Goal: Complete application form

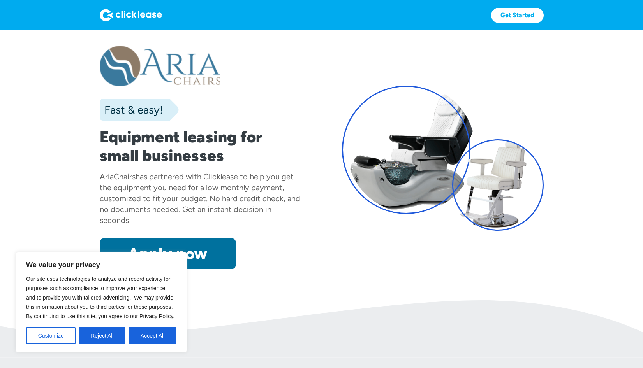
click at [216, 255] on link "Apply now" at bounding box center [168, 253] width 136 height 31
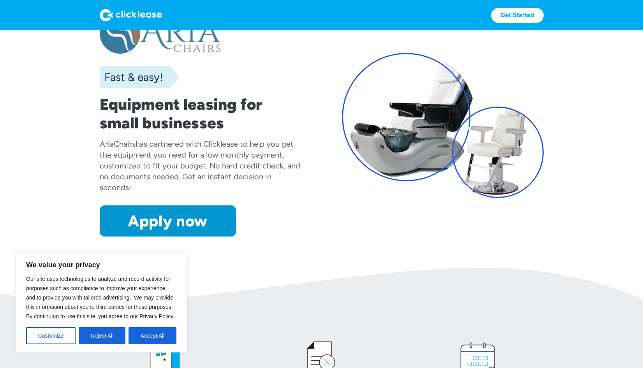
scroll to position [78, 0]
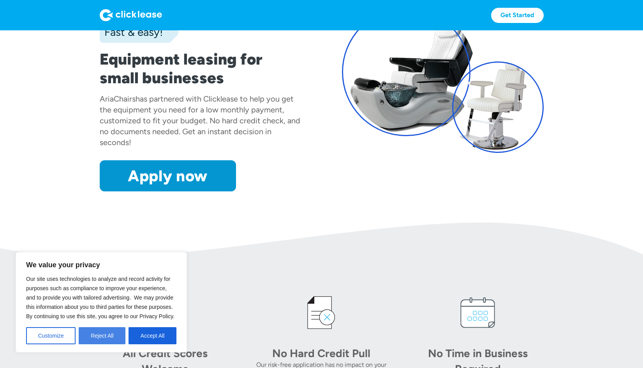
click at [102, 336] on button "Reject All" at bounding box center [102, 335] width 47 height 17
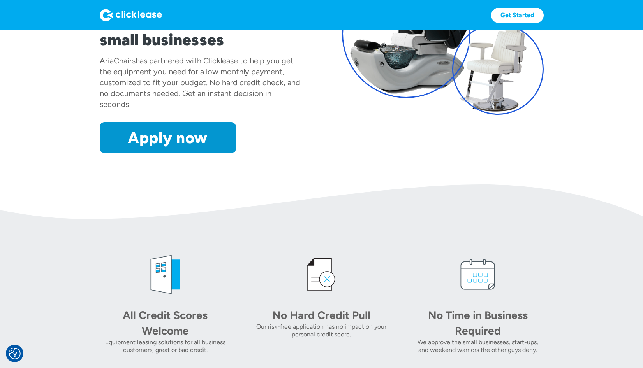
scroll to position [117, 0]
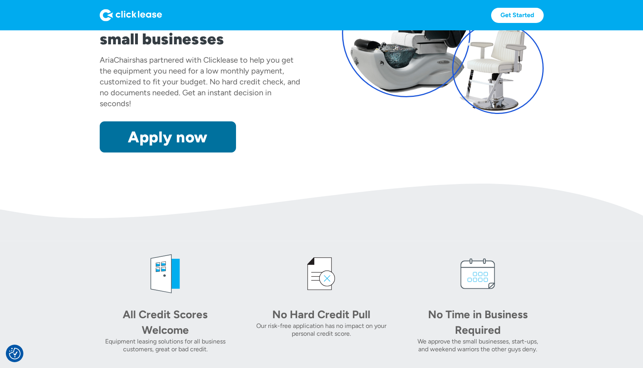
click at [205, 142] on link "Apply now" at bounding box center [168, 136] width 136 height 31
